Goal: Task Accomplishment & Management: Manage account settings

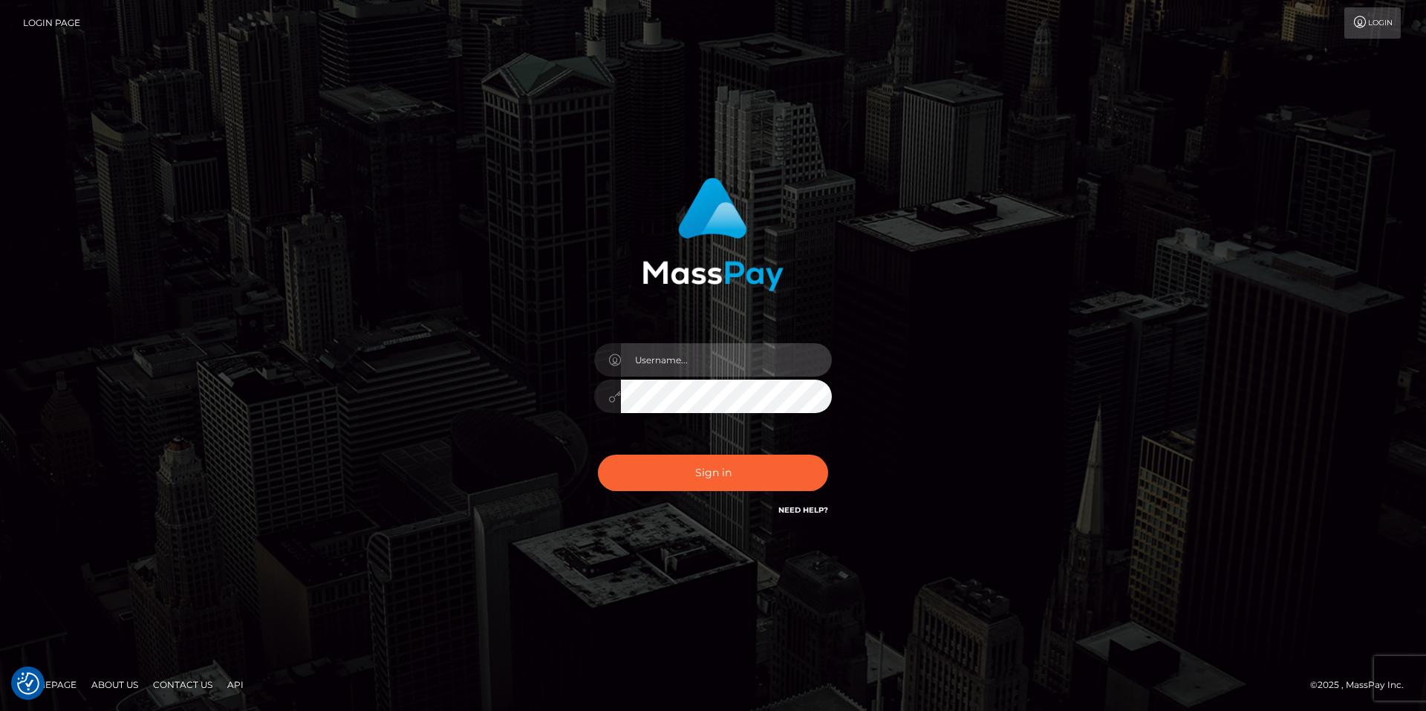
click at [714, 360] on input "text" at bounding box center [726, 359] width 211 height 33
click at [0, 710] on com-1password-button at bounding box center [0, 711] width 0 height 0
click at [652, 363] on input "text" at bounding box center [726, 359] width 211 height 33
type input "smiley.throne"
drag, startPoint x: 709, startPoint y: 357, endPoint x: 707, endPoint y: 377, distance: 20.9
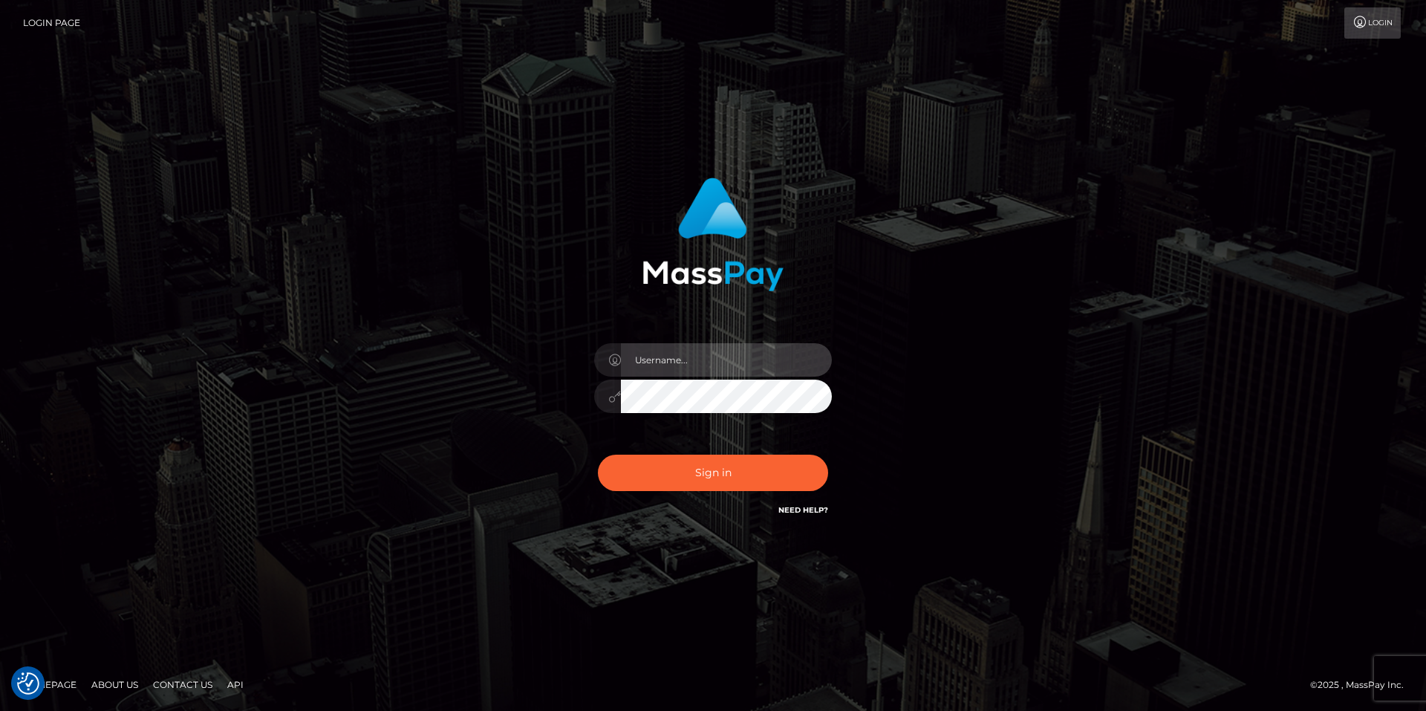
click at [708, 357] on input "text" at bounding box center [726, 359] width 211 height 33
type input "smiley.throne"
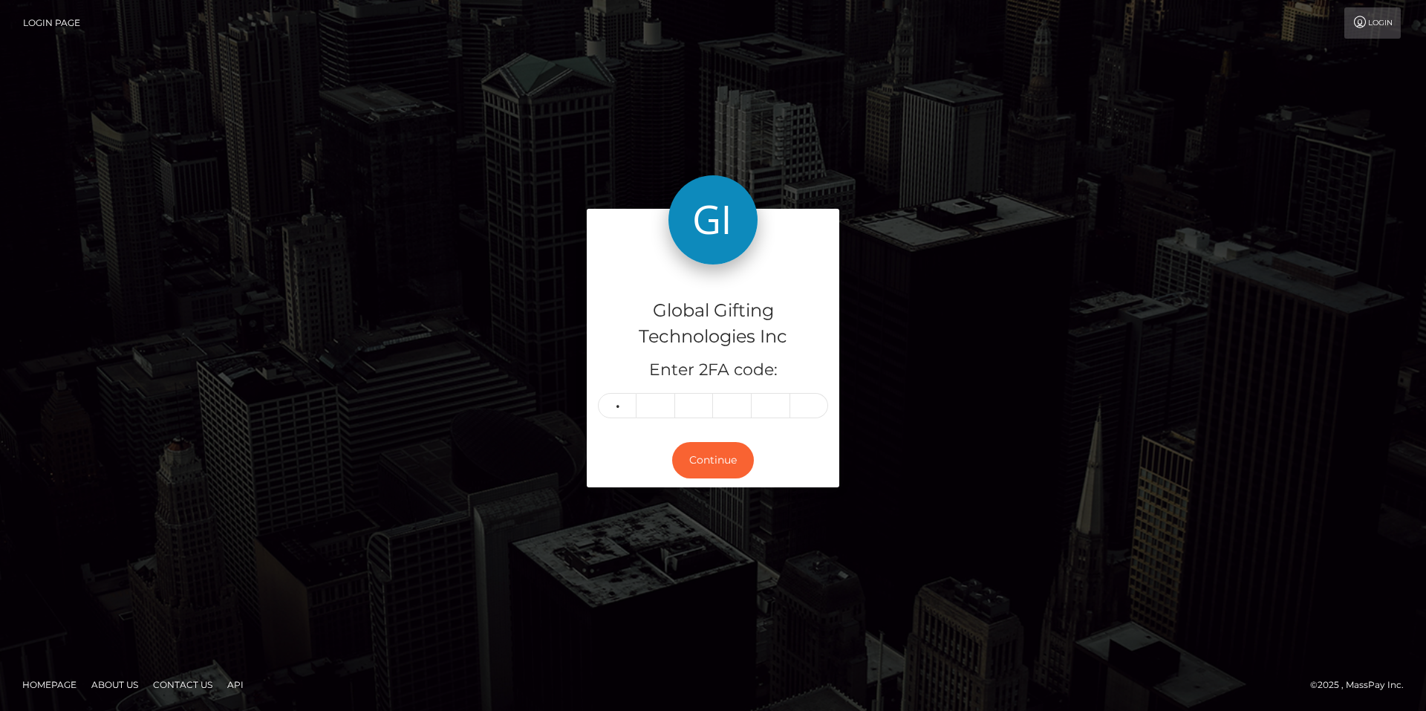
type input "3"
type input "6"
type input "9"
type input "3"
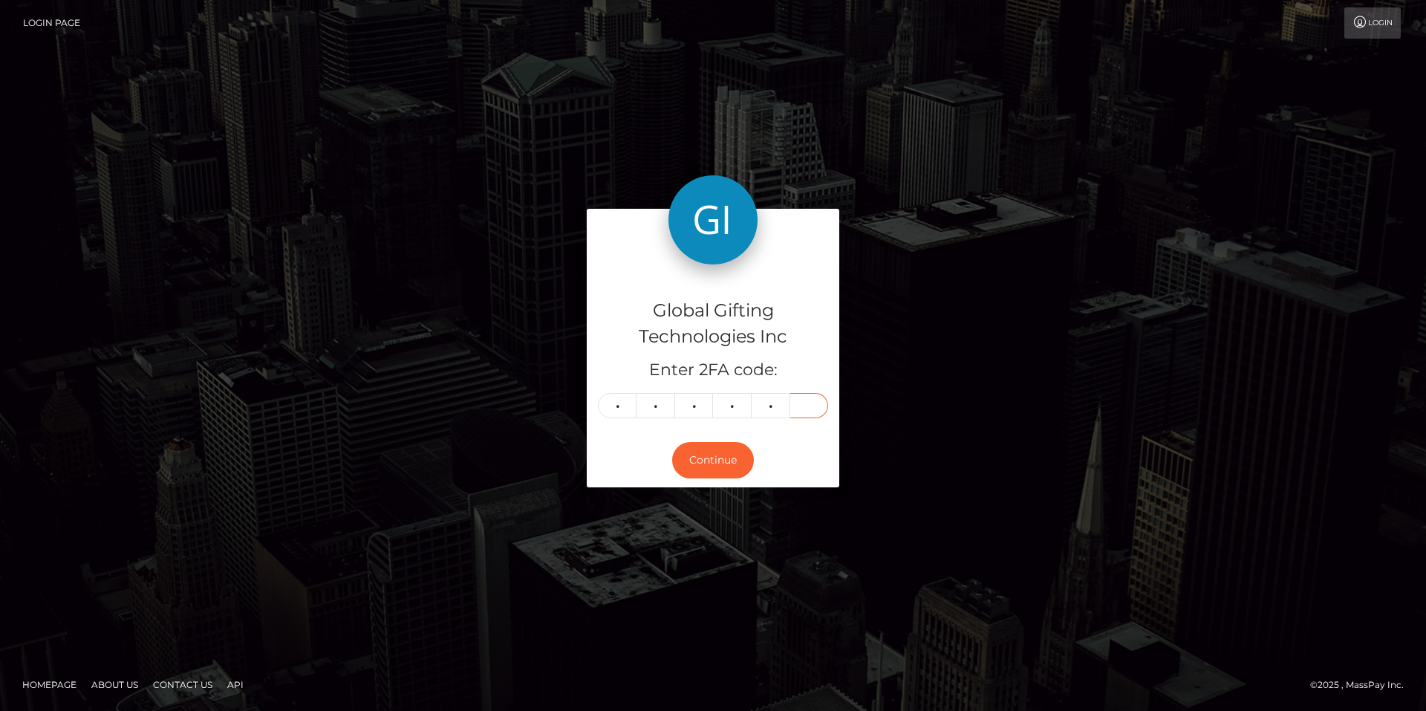
type input "9"
